Goal: Find specific page/section

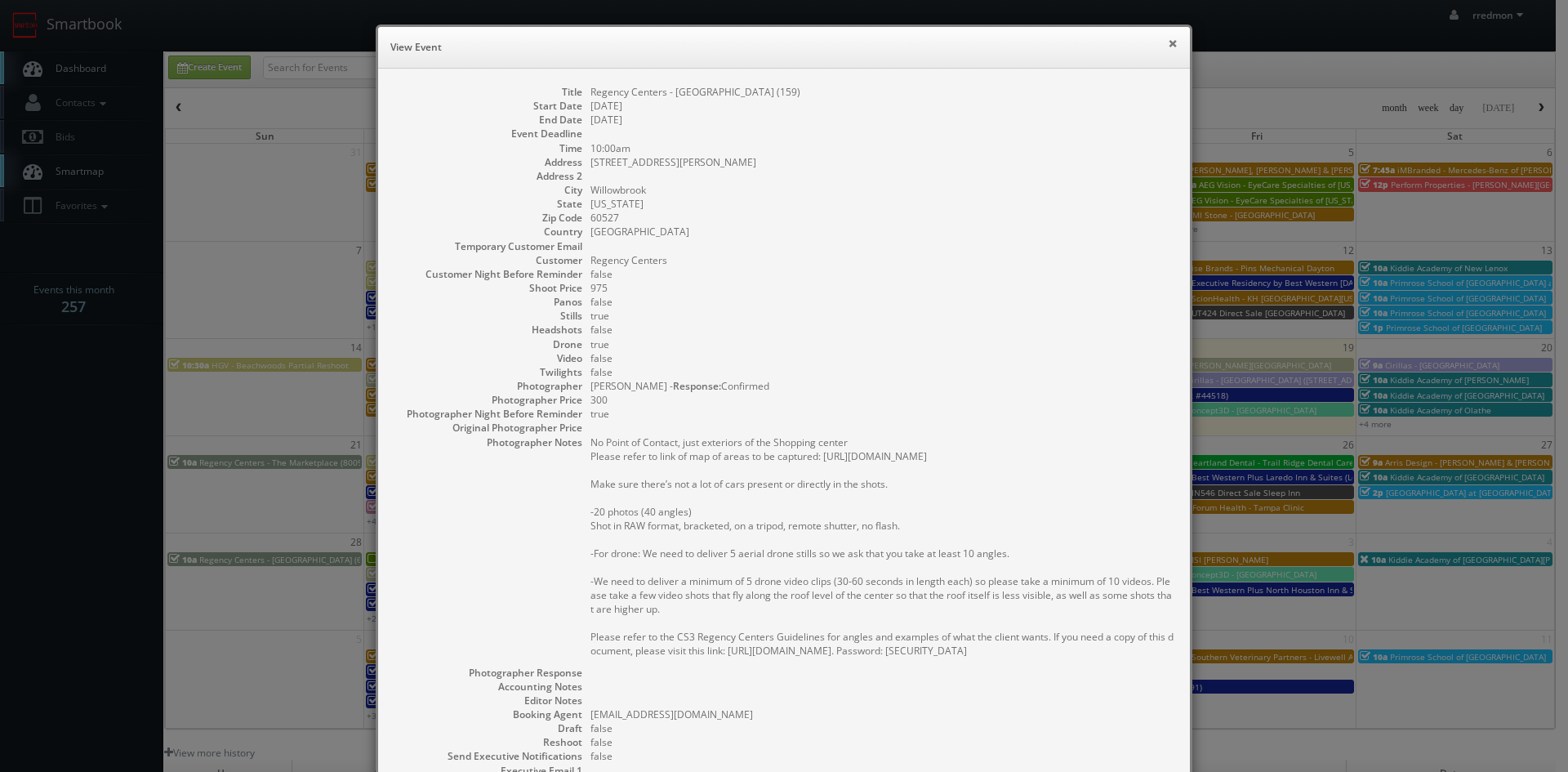
click at [1172, 43] on button "×" at bounding box center [1173, 44] width 10 height 12
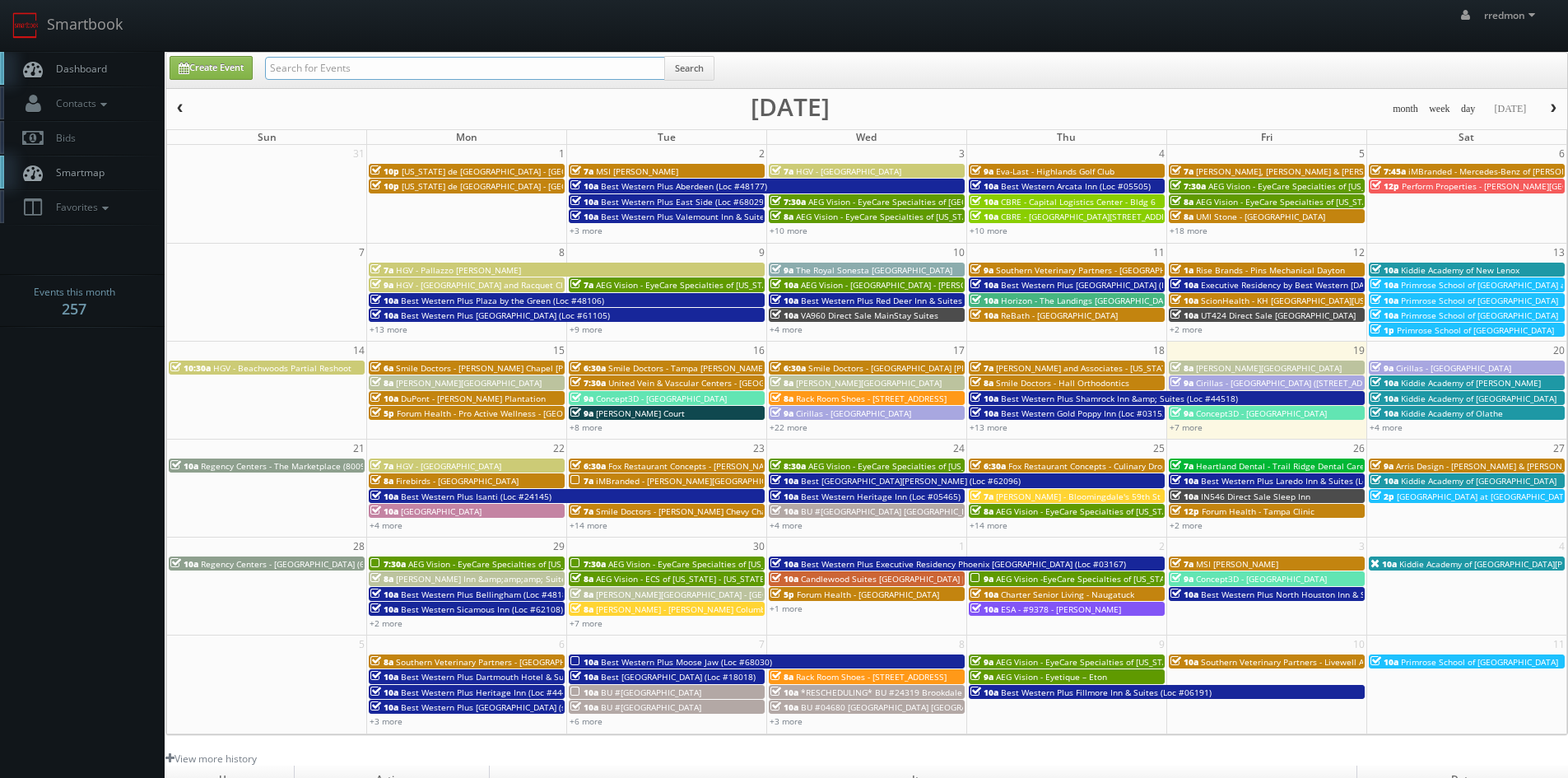
click at [574, 70] on input "text" at bounding box center [465, 69] width 400 height 23
type input "rebath"
click at [705, 65] on button "Search" at bounding box center [690, 69] width 51 height 25
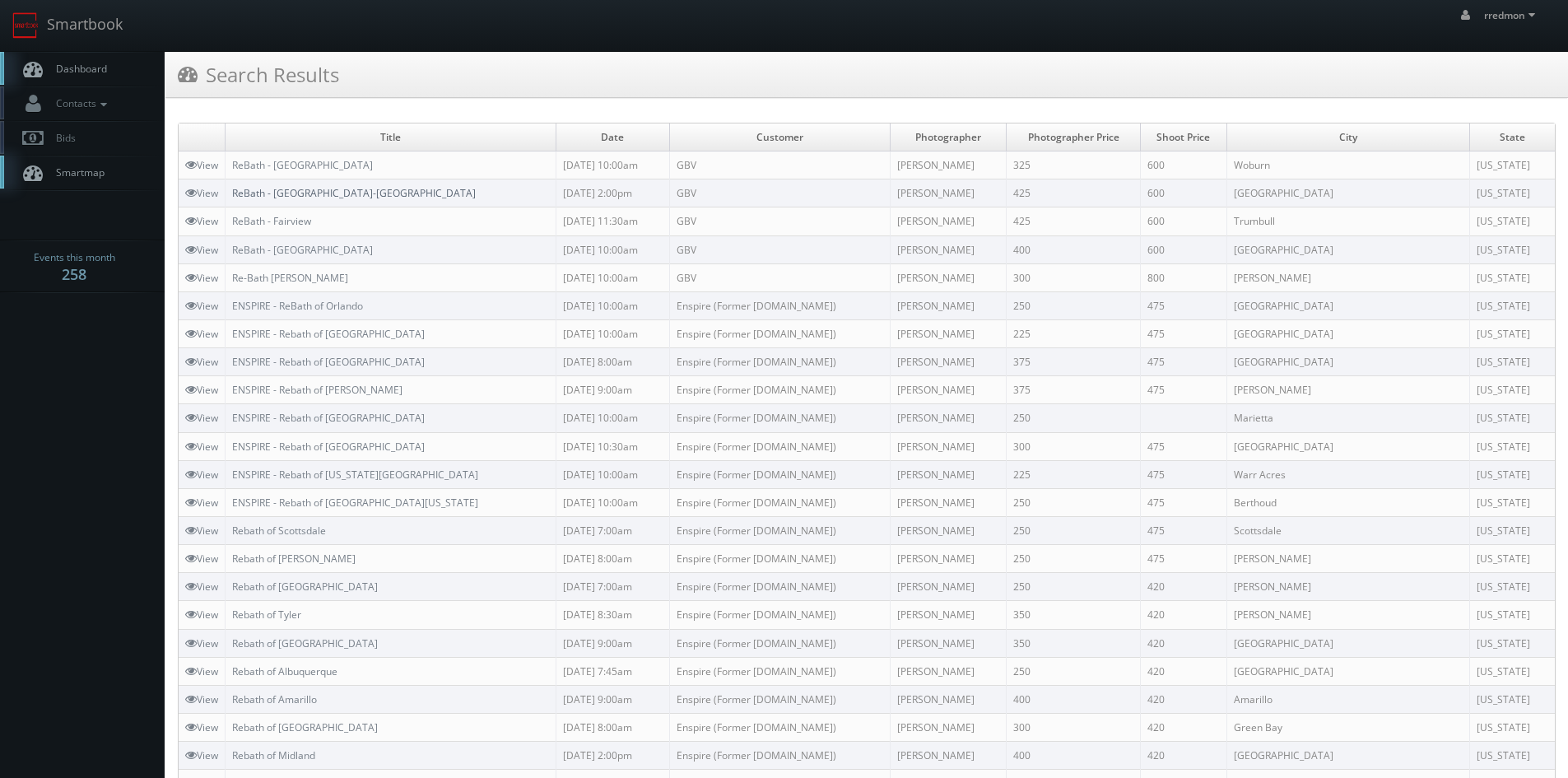
click at [368, 191] on link "ReBath - [GEOGRAPHIC_DATA]-[GEOGRAPHIC_DATA]" at bounding box center [354, 193] width 244 height 14
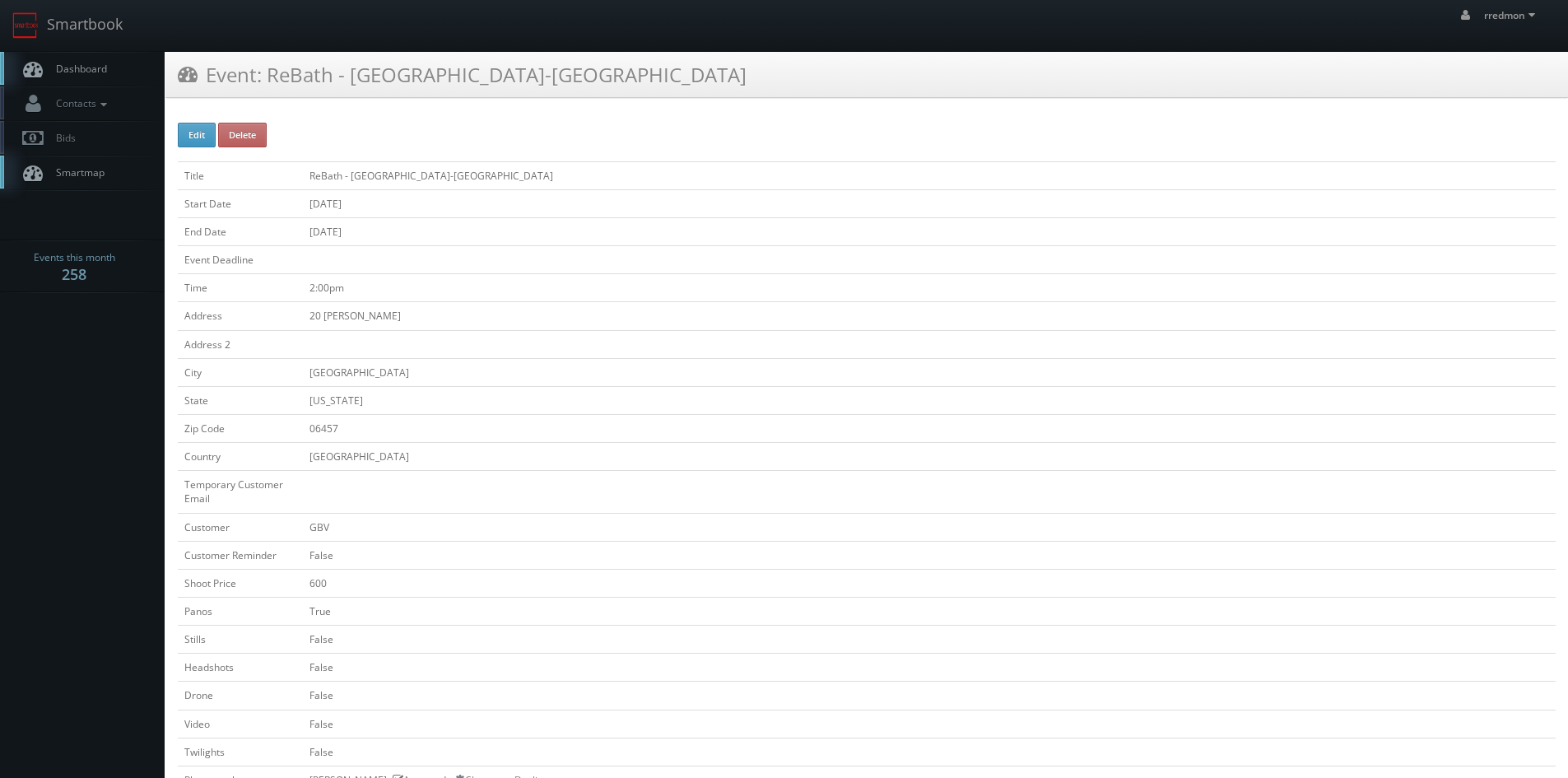
click at [109, 73] on link "Dashboard" at bounding box center [82, 69] width 165 height 34
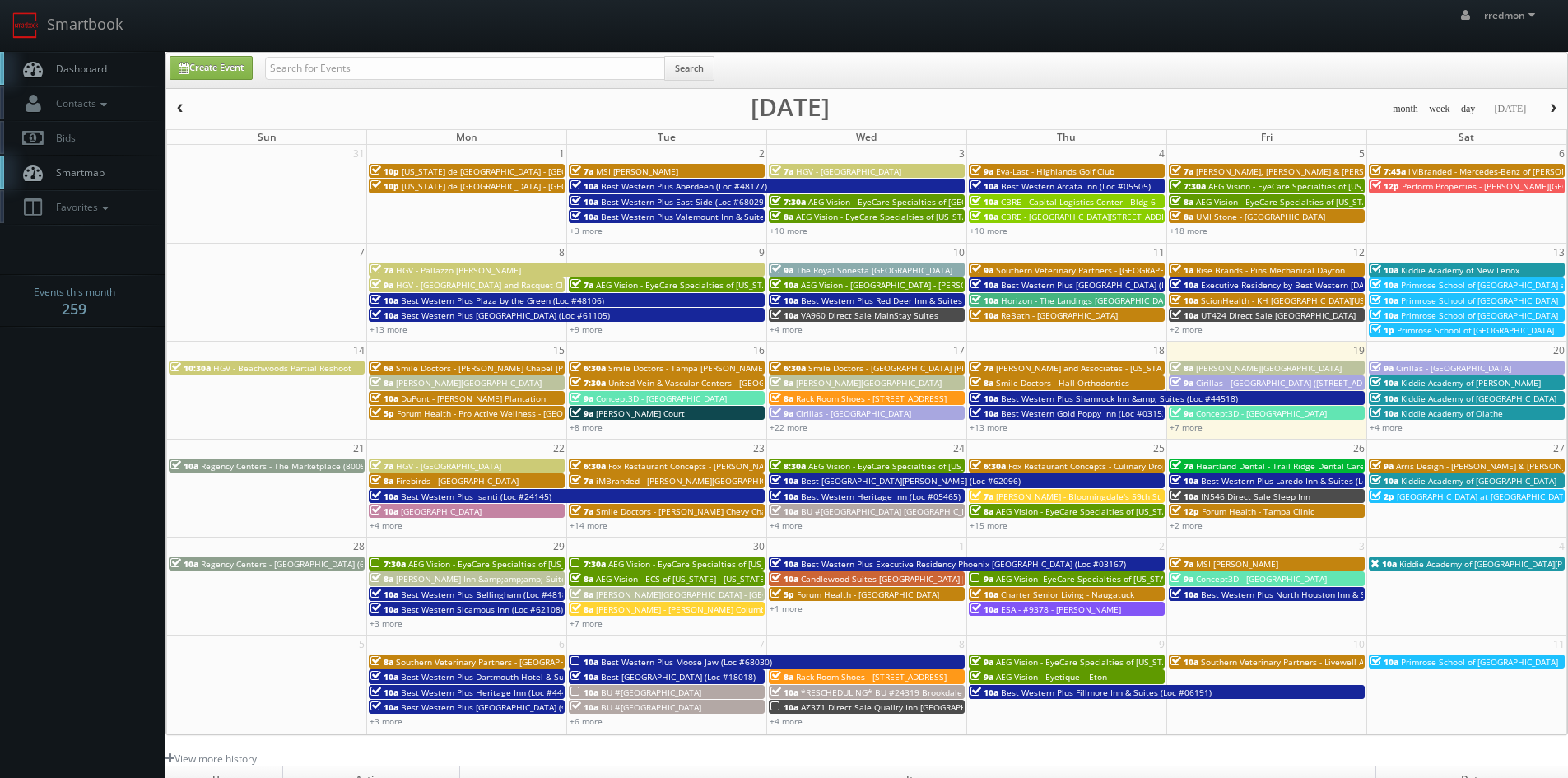
scroll to position [82, 0]
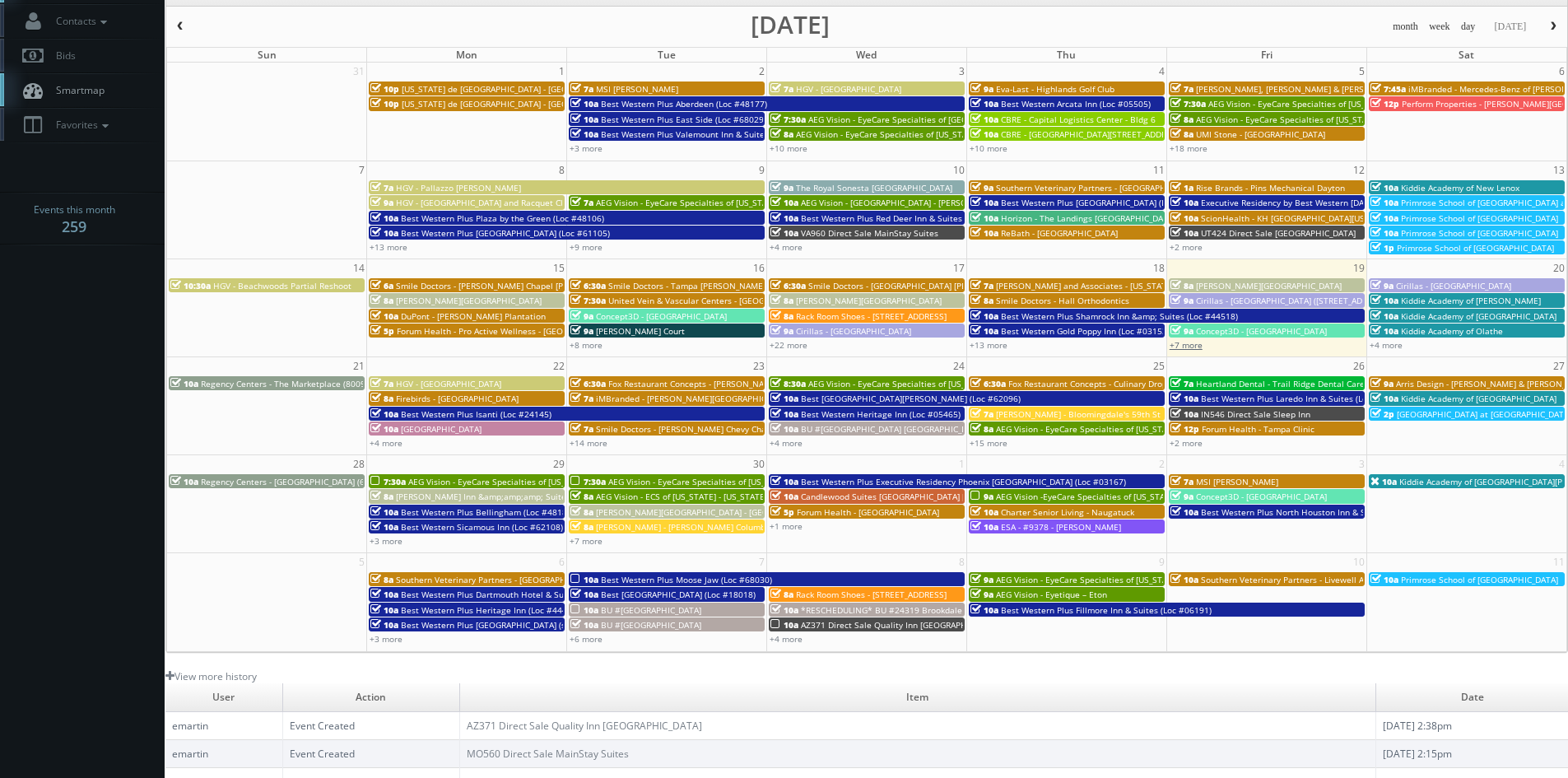
click at [1193, 347] on link "+7 more" at bounding box center [1187, 345] width 33 height 12
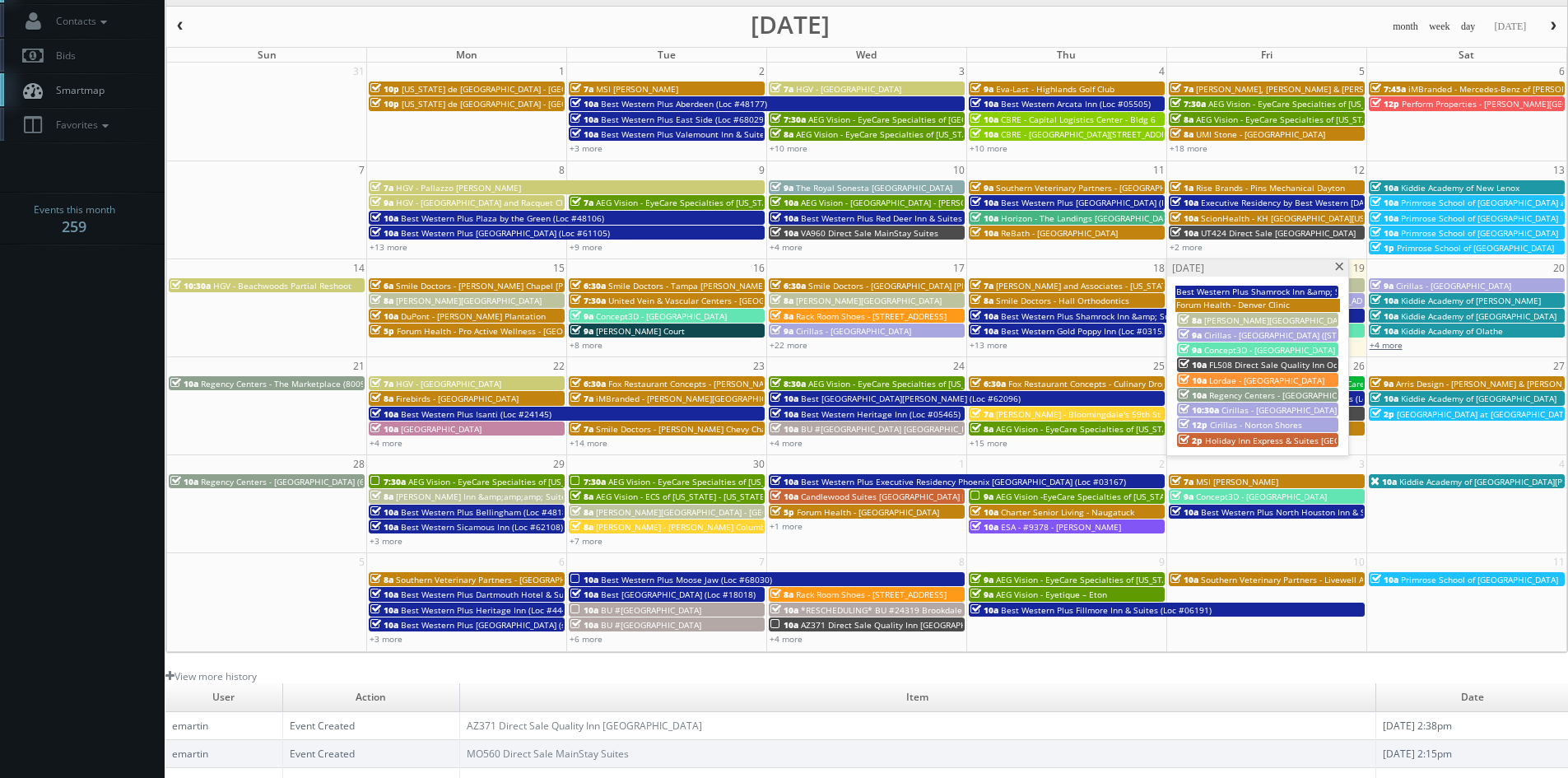
click at [1392, 350] on link "+4 more" at bounding box center [1387, 345] width 33 height 12
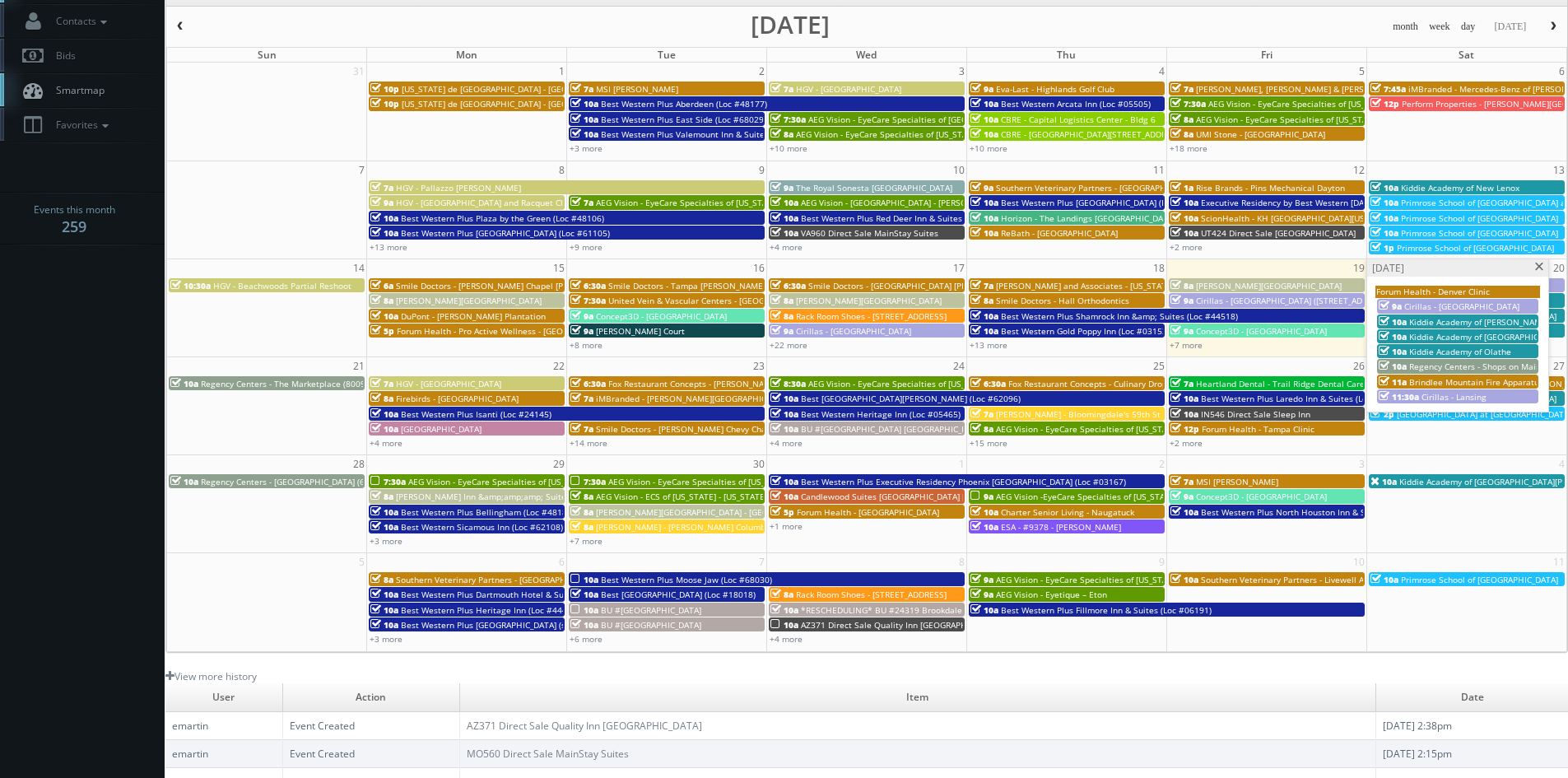
click at [1535, 265] on span at bounding box center [1540, 267] width 11 height 9
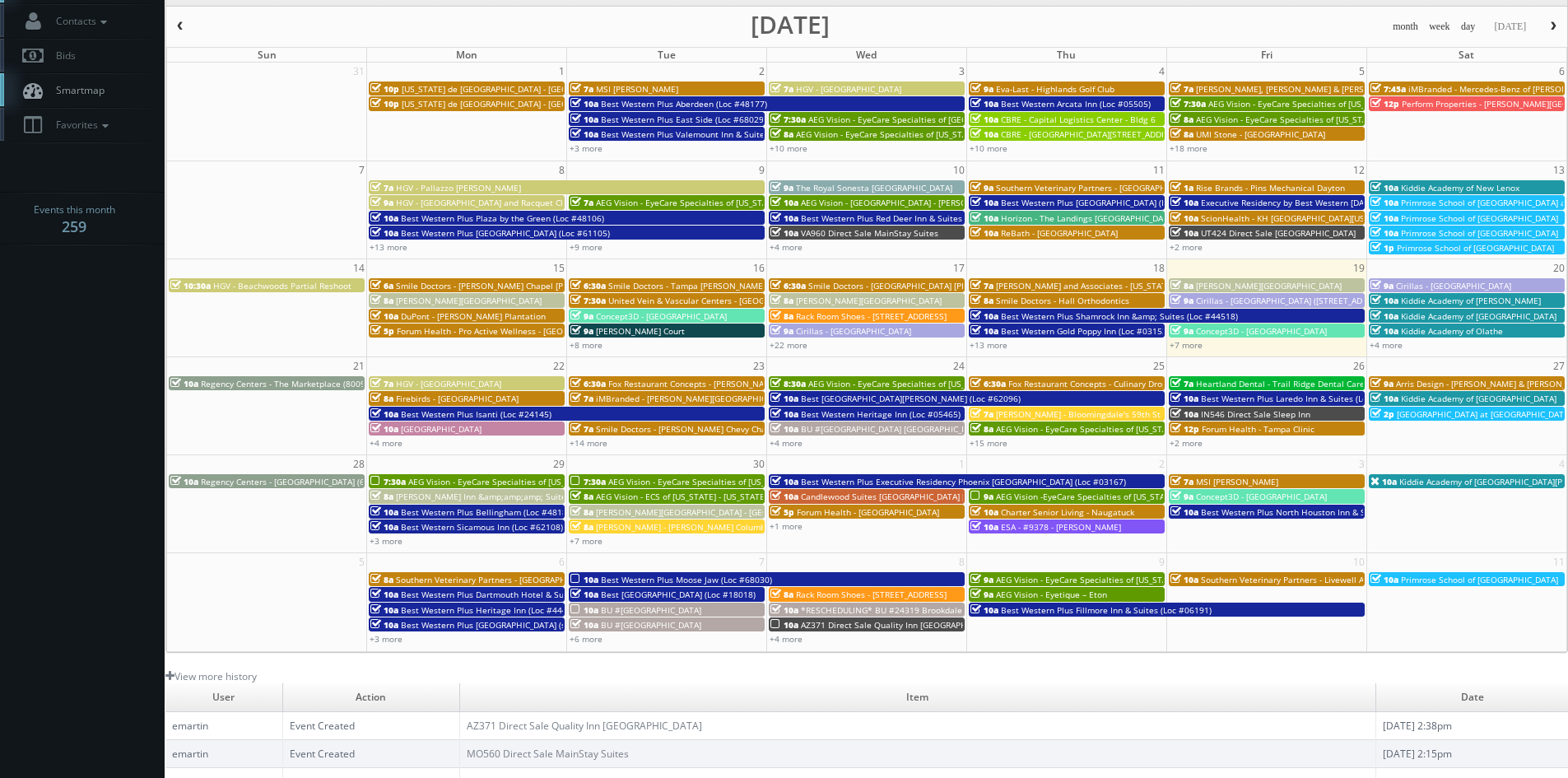
click at [260, 384] on span "Regency Centers - The Marketplace (80099)" at bounding box center [287, 384] width 172 height 12
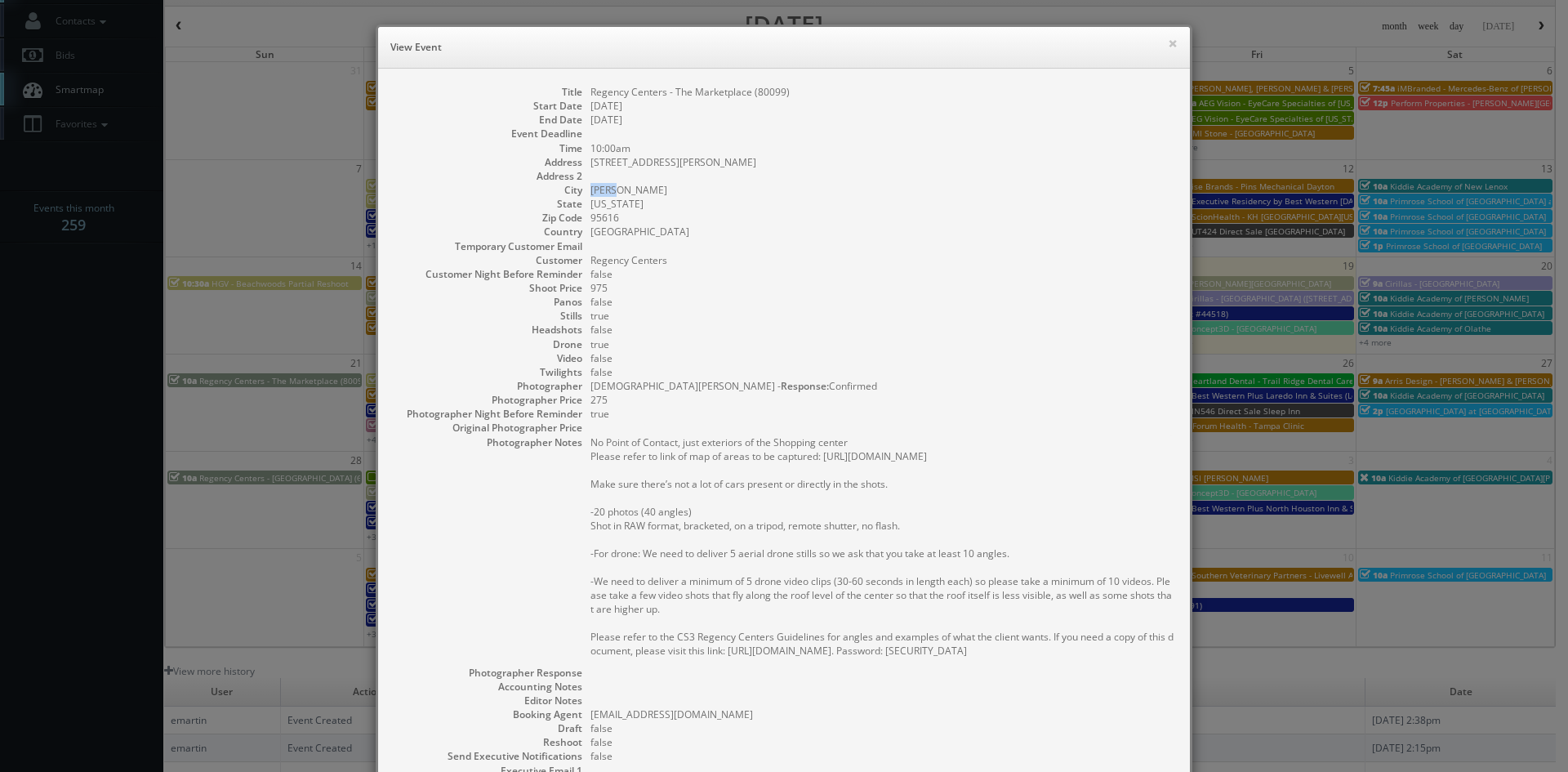
drag, startPoint x: 608, startPoint y: 191, endPoint x: 586, endPoint y: 190, distance: 22.0
click at [590, 190] on dd "[PERSON_NAME]" at bounding box center [881, 190] width 583 height 14
copy dd "[PERSON_NAME]"
click at [1168, 49] on button "×" at bounding box center [1173, 44] width 10 height 12
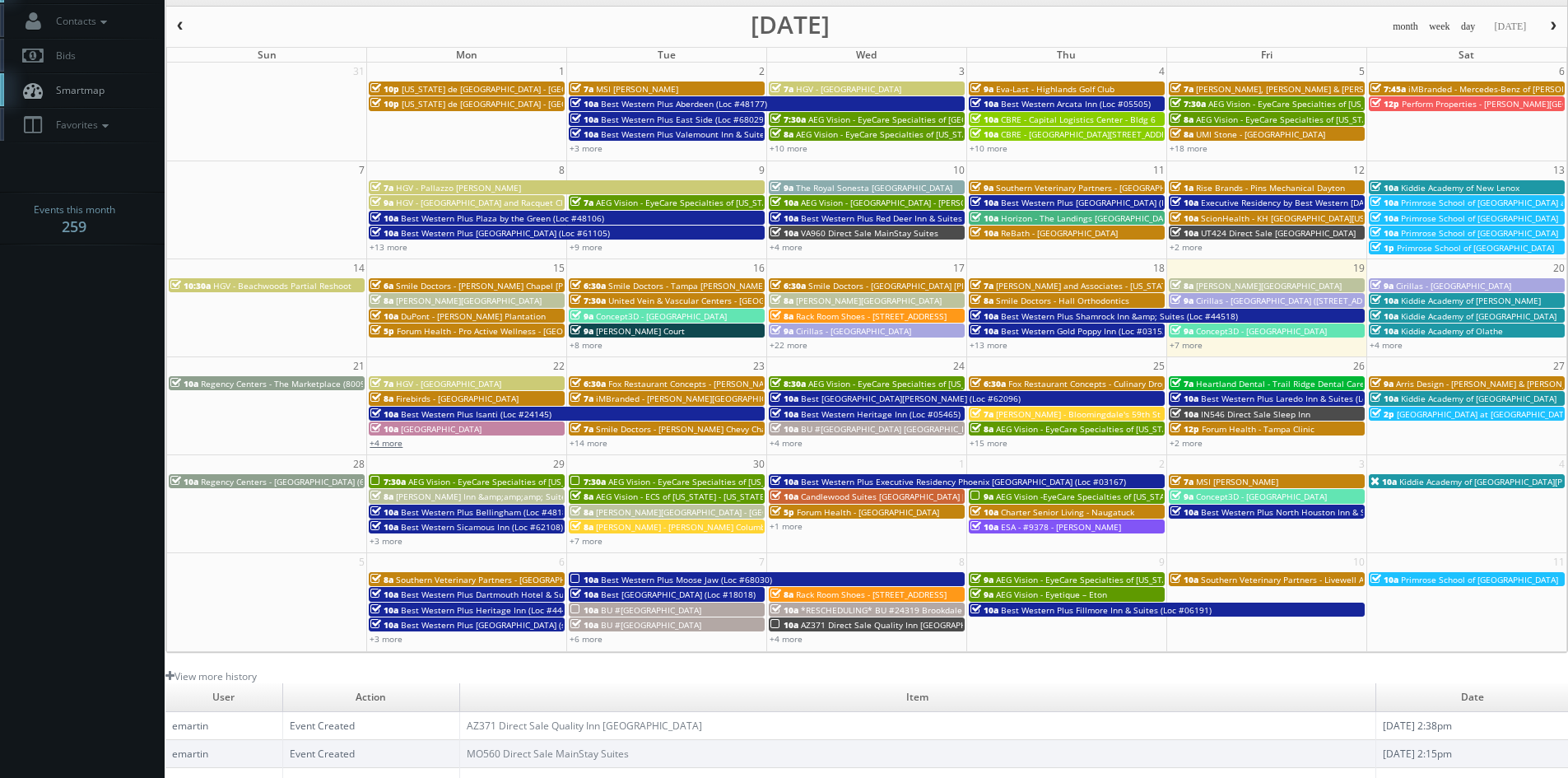
click at [398, 442] on link "+4 more" at bounding box center [386, 442] width 33 height 12
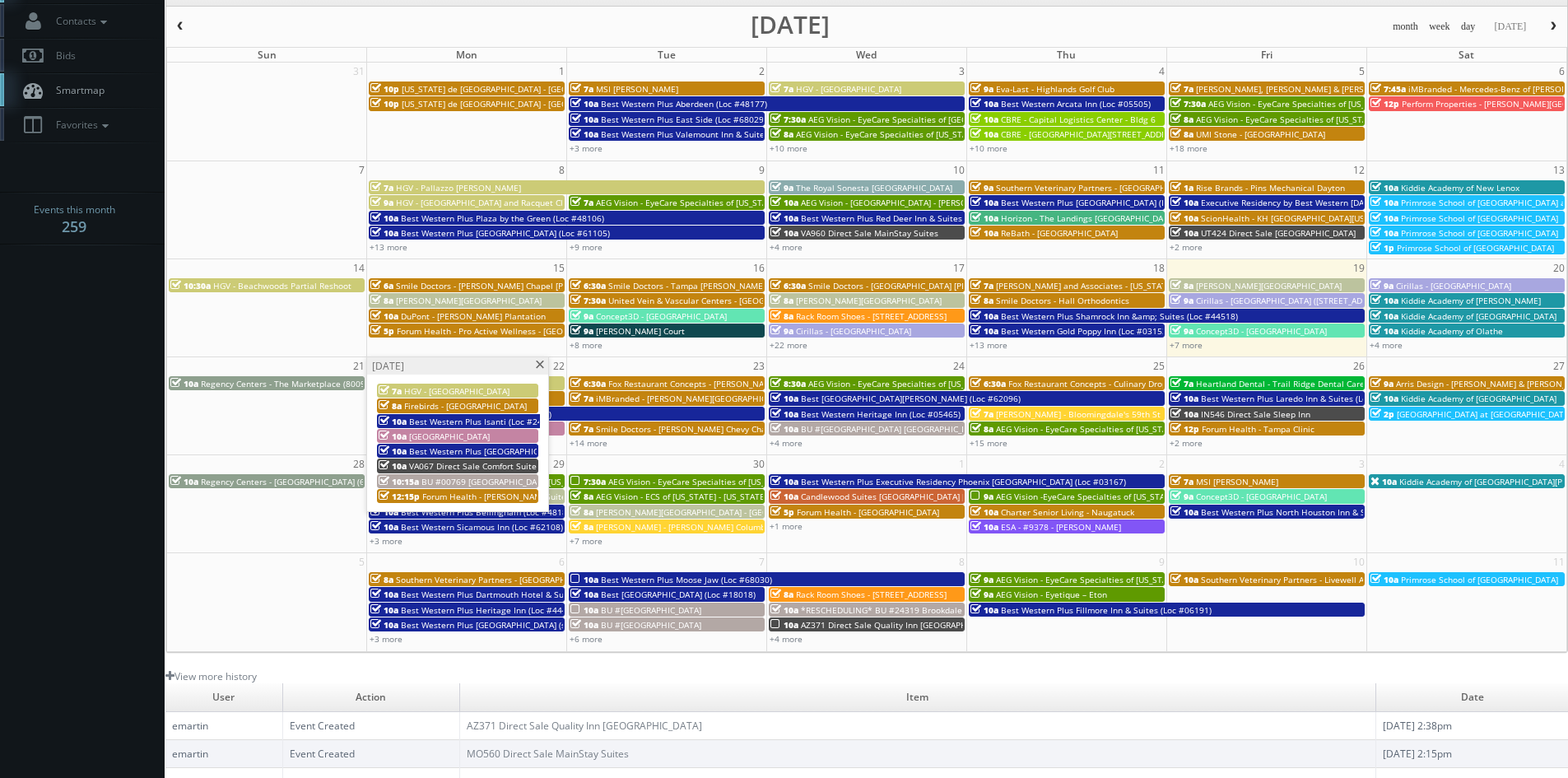
click at [539, 366] on span at bounding box center [540, 365] width 11 height 9
